Goal: Task Accomplishment & Management: Manage account settings

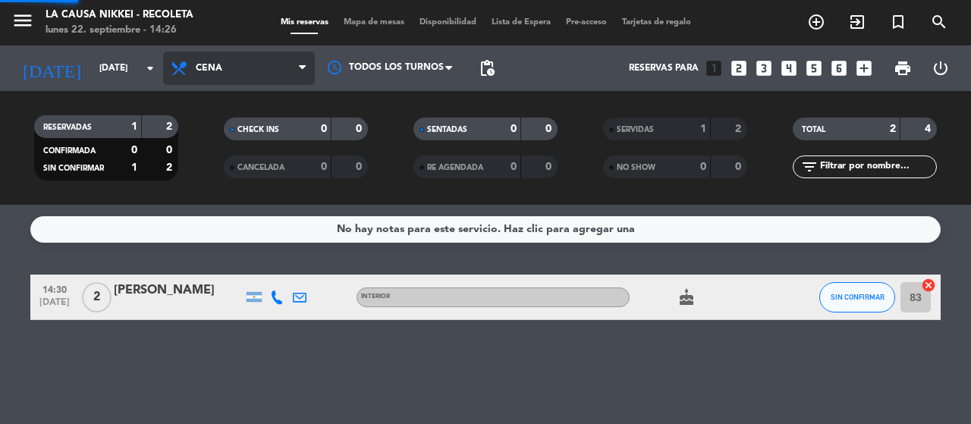
click at [241, 196] on div "menu La Causa Nikkei - Recoleta [DATE] 22. septiembre - 14:26 Mis reservas Mapa…" at bounding box center [485, 102] width 971 height 205
drag, startPoint x: 289, startPoint y: 58, endPoint x: 270, endPoint y: 96, distance: 41.7
click at [289, 61] on span "Cena" at bounding box center [239, 68] width 152 height 33
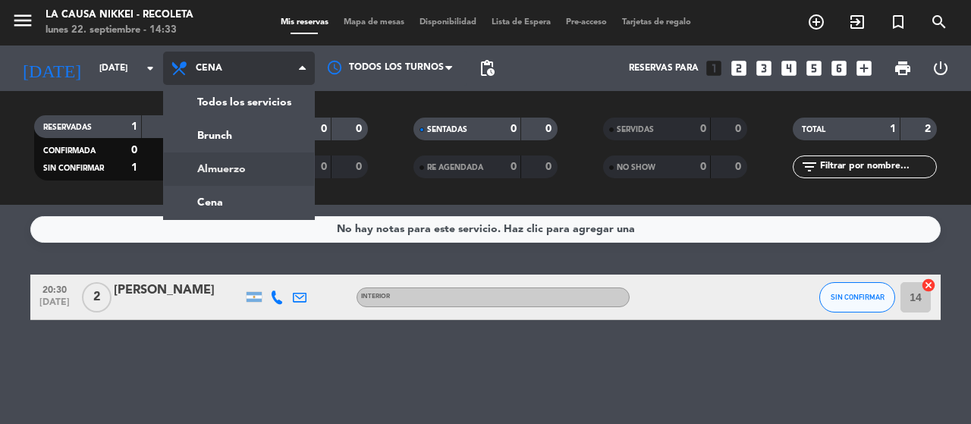
click at [246, 165] on div "menu La Causa Nikkei - Recoleta [DATE] 22. septiembre - 14:33 Mis reservas Mapa…" at bounding box center [485, 102] width 971 height 205
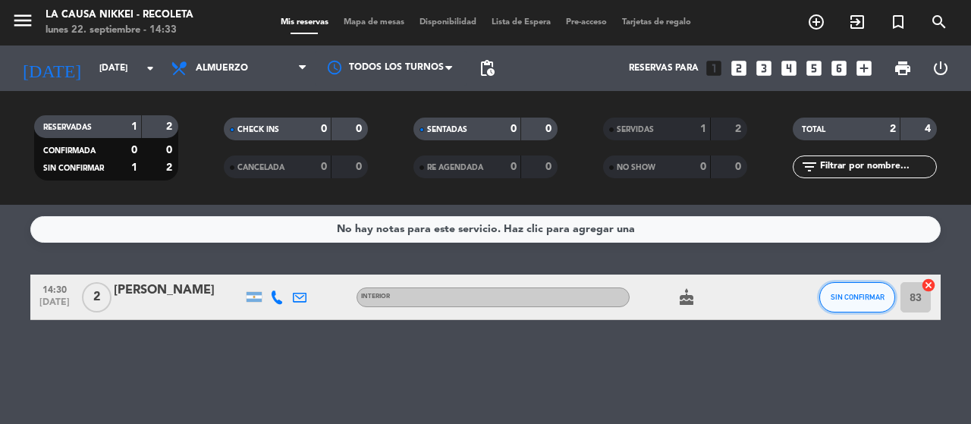
click at [850, 302] on button "SIN CONFIRMAR" at bounding box center [857, 297] width 76 height 30
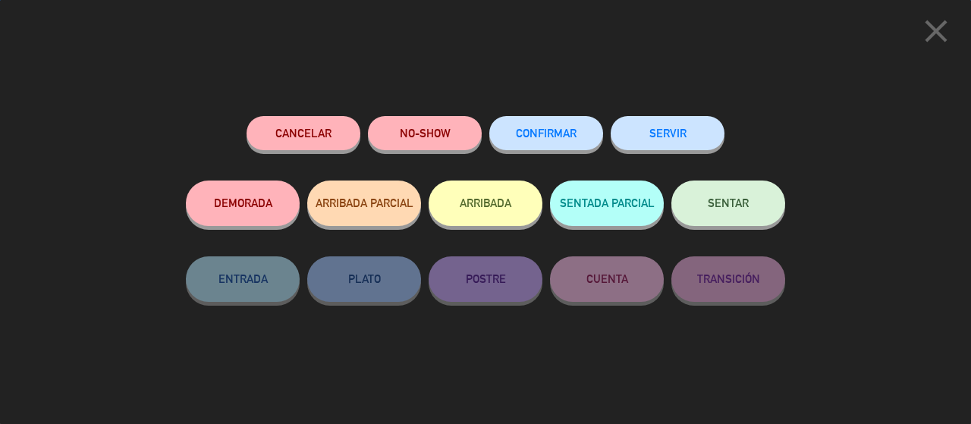
click at [777, 355] on div "Cancelar NO-SHOW CONFIRMAR SERVIR DEMORADA ARRIBADA PARCIAL ARRIBADA SENTADA PA…" at bounding box center [485, 248] width 599 height 265
drag, startPoint x: 918, startPoint y: 36, endPoint x: 824, endPoint y: 5, distance: 98.8
click at [907, 33] on div "close" at bounding box center [485, 28] width 971 height 56
click at [927, 30] on icon "close" at bounding box center [936, 31] width 38 height 38
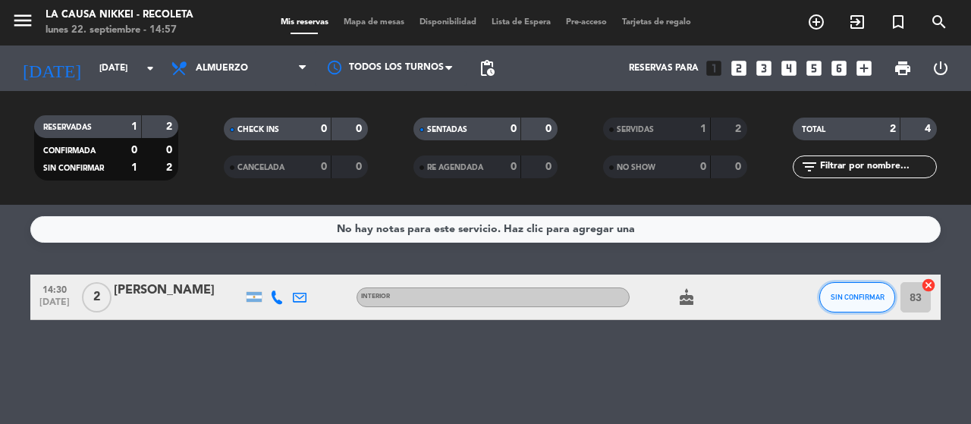
click at [851, 292] on button "SIN CONFIRMAR" at bounding box center [857, 297] width 76 height 30
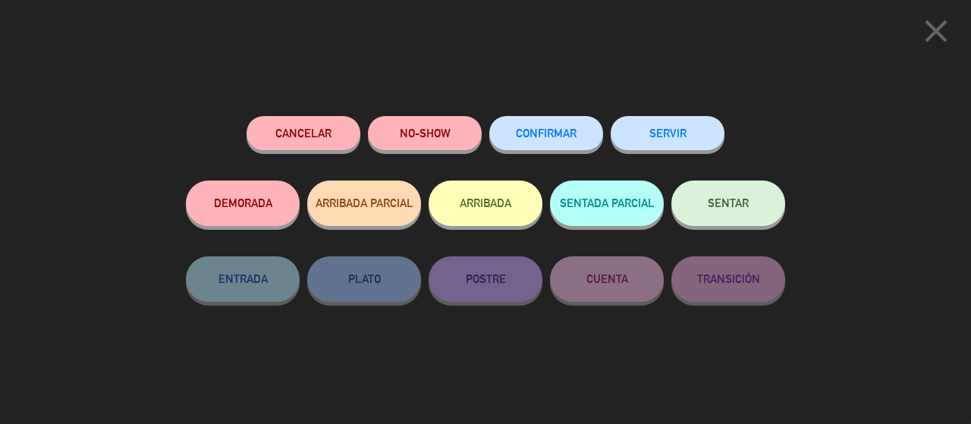
drag, startPoint x: 687, startPoint y: 126, endPoint x: 679, endPoint y: 121, distance: 9.9
click at [686, 126] on button "SERVIR" at bounding box center [668, 133] width 114 height 34
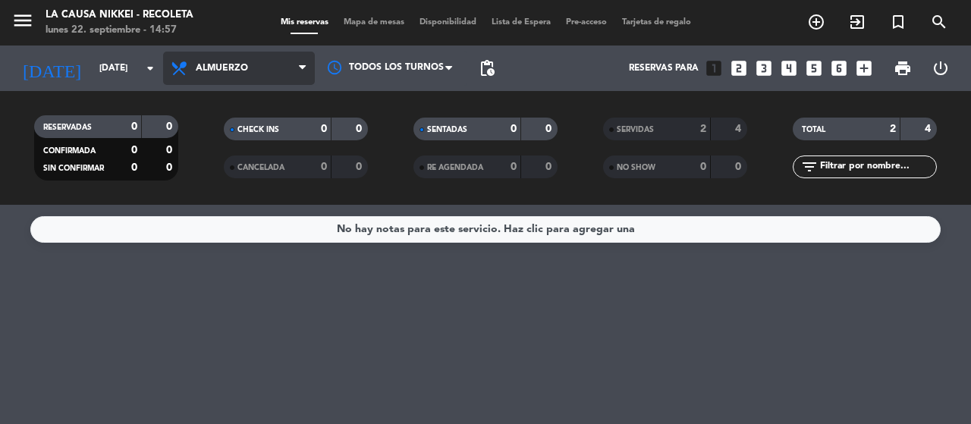
click at [228, 72] on span "Almuerzo" at bounding box center [222, 68] width 52 height 11
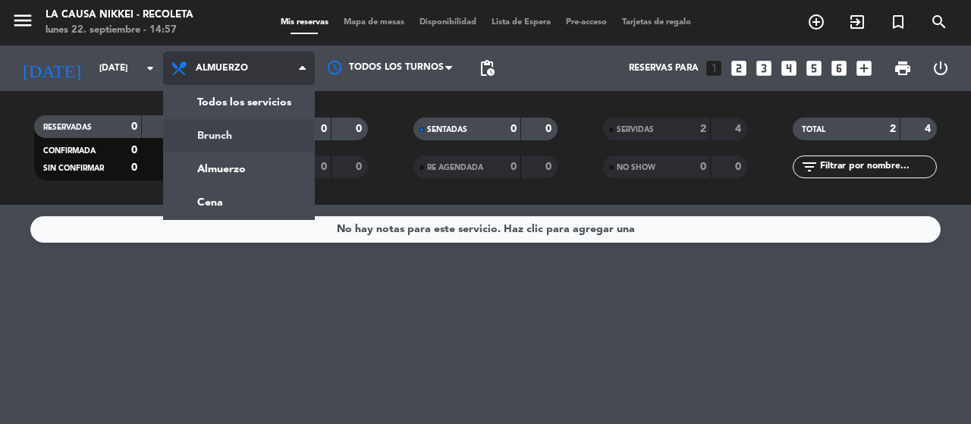
click at [237, 142] on div "menu La Causa Nikkei - Recoleta [DATE] 22. septiembre - 14:57 Mis reservas Mapa…" at bounding box center [485, 102] width 971 height 205
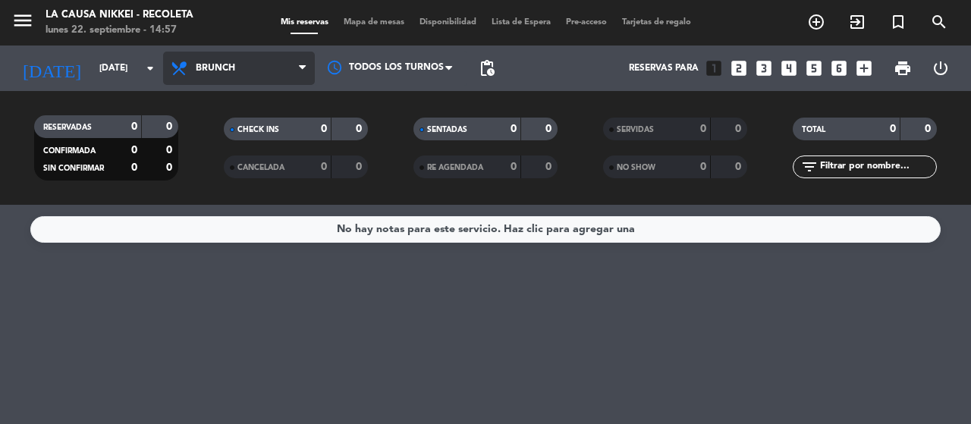
click at [245, 75] on span "Brunch" at bounding box center [239, 68] width 152 height 33
click at [231, 165] on div "menu La Causa Nikkei - Recoleta [DATE] 22. septiembre - 14:57 Mis reservas Mapa…" at bounding box center [485, 102] width 971 height 205
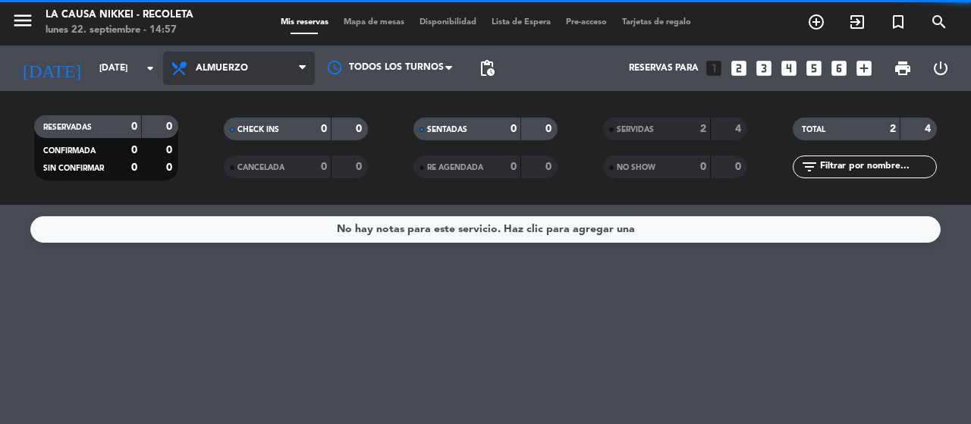
click at [239, 68] on span "Almuerzo" at bounding box center [222, 68] width 52 height 11
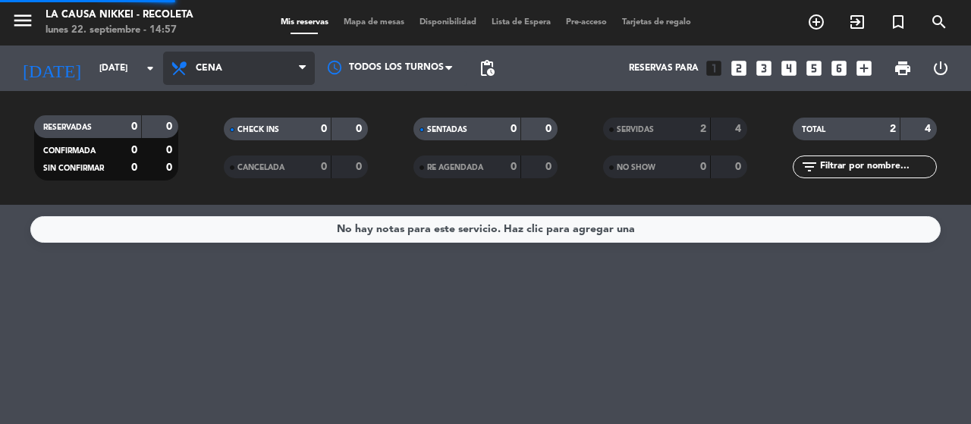
click at [240, 204] on div "menu La Causa Nikkei - Recoleta [DATE] 22. septiembre - 14:57 Mis reservas Mapa…" at bounding box center [485, 102] width 971 height 205
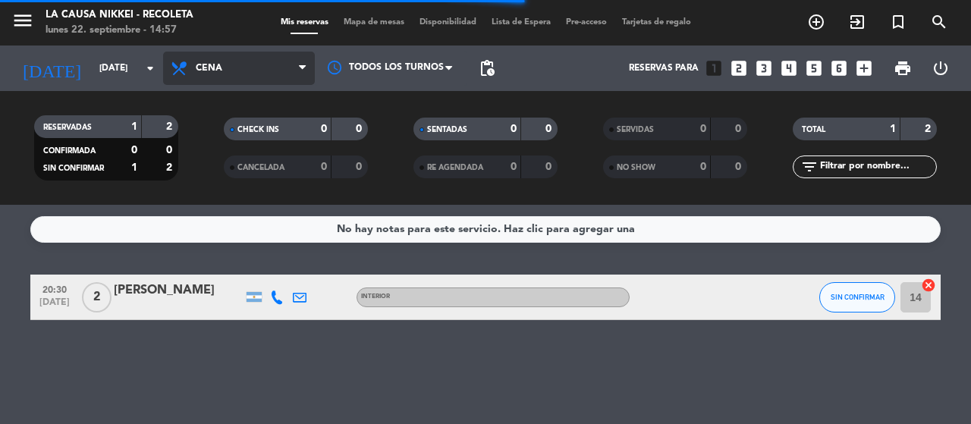
click at [240, 67] on span "Cena" at bounding box center [239, 68] width 152 height 33
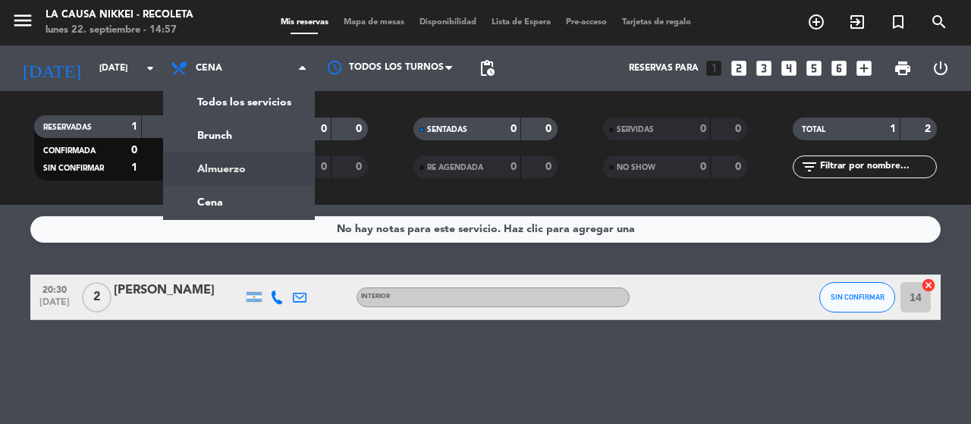
click at [215, 159] on div "menu La Causa Nikkei - Recoleta [DATE] 22. septiembre - 14:57 Mis reservas Mapa…" at bounding box center [485, 102] width 971 height 205
